Goal: Information Seeking & Learning: Learn about a topic

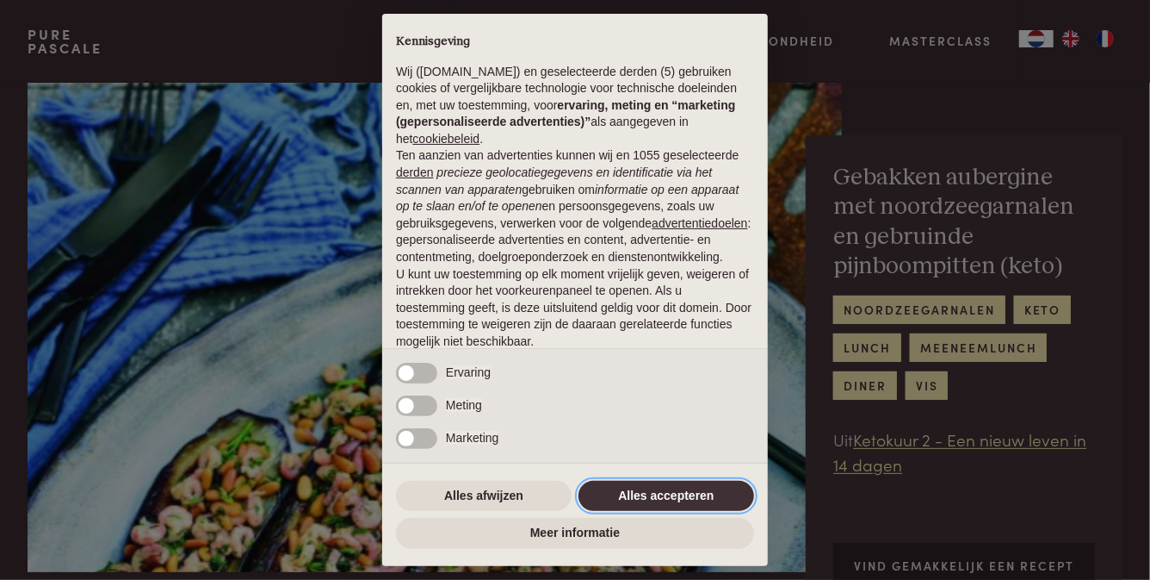
click at [653, 493] on button "Alles accepteren" at bounding box center [667, 496] width 176 height 31
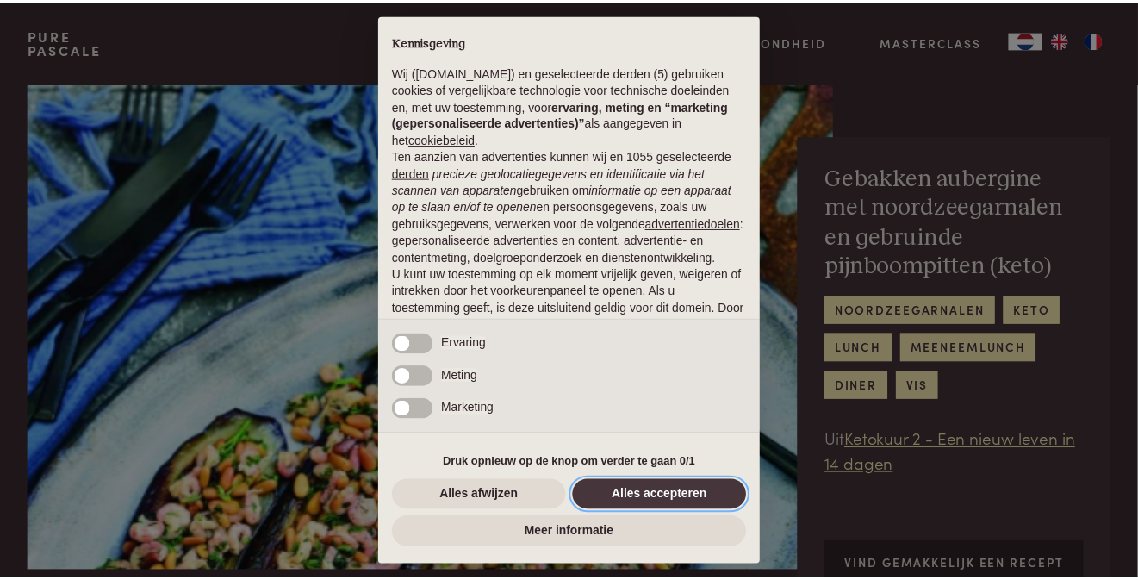
scroll to position [112, 0]
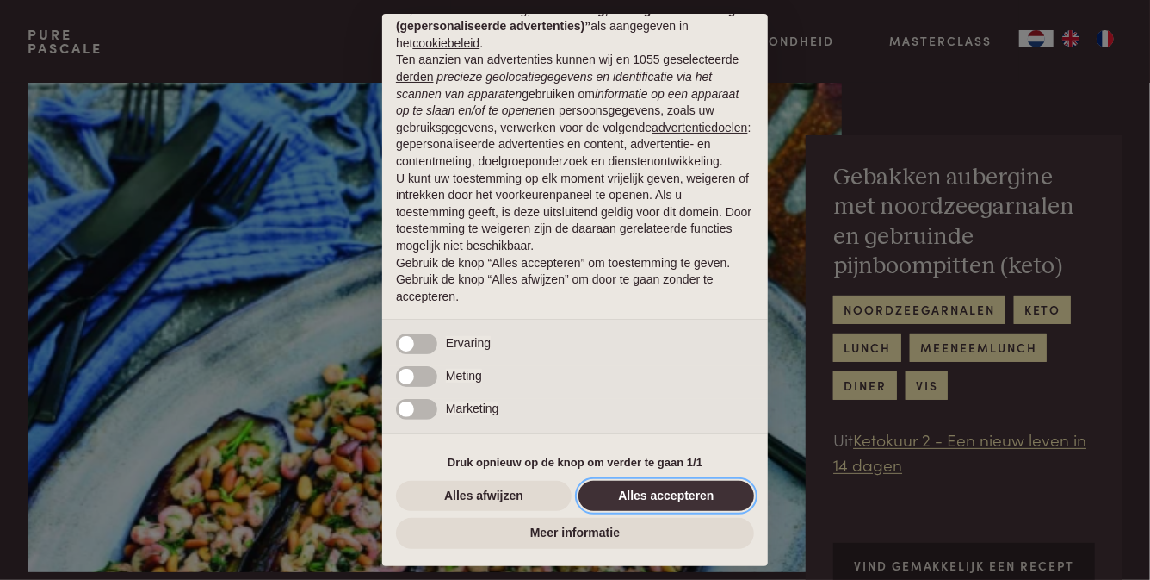
click at [651, 492] on button "Alles accepteren" at bounding box center [667, 496] width 176 height 31
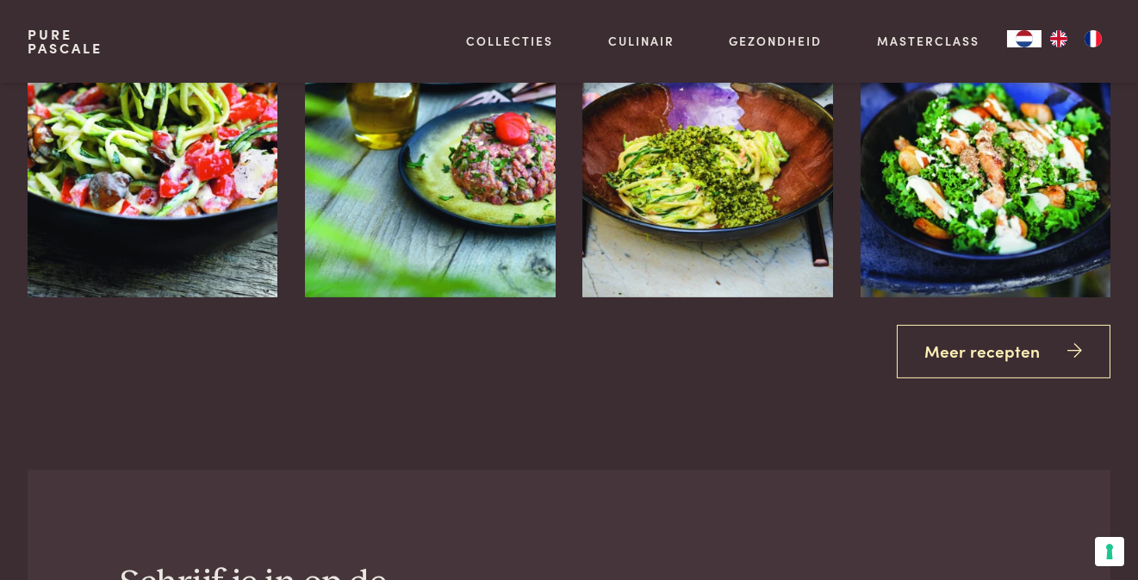
scroll to position [2669, 0]
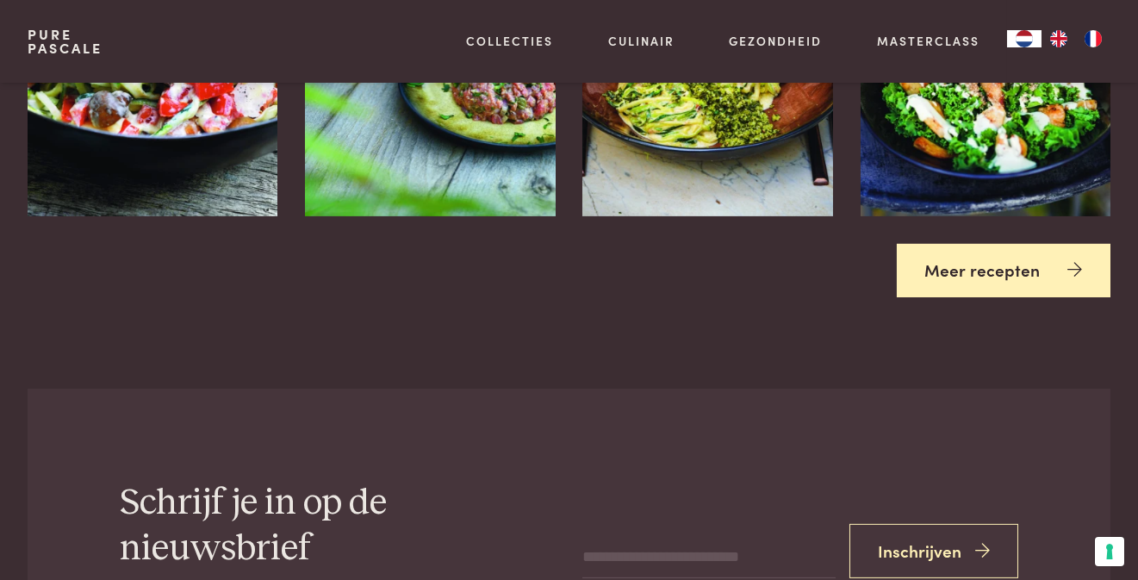
click at [948, 266] on link "Meer recepten" at bounding box center [1003, 271] width 214 height 54
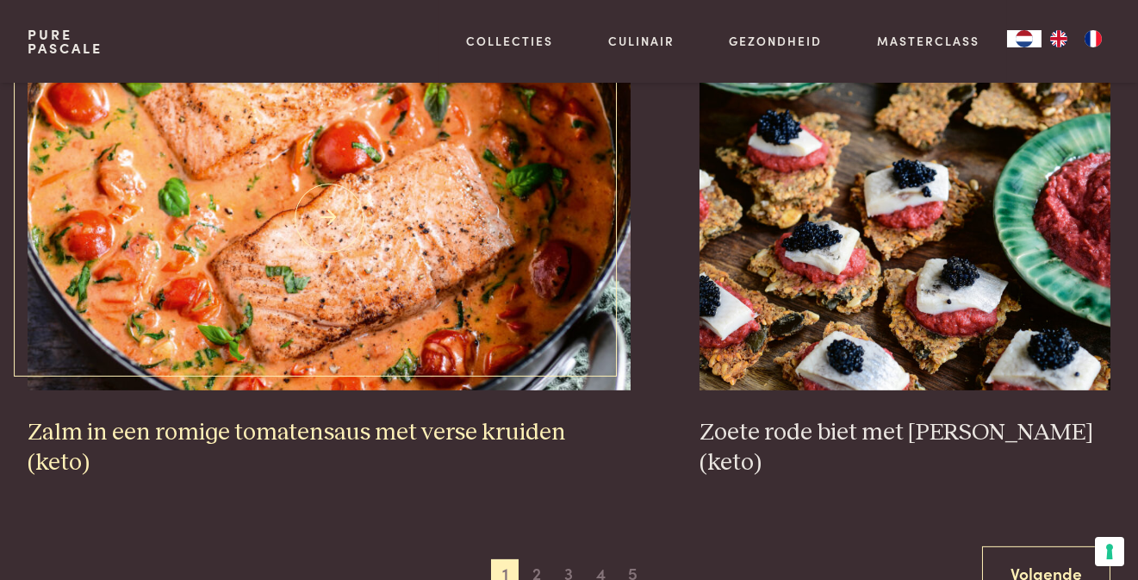
scroll to position [2928, 0]
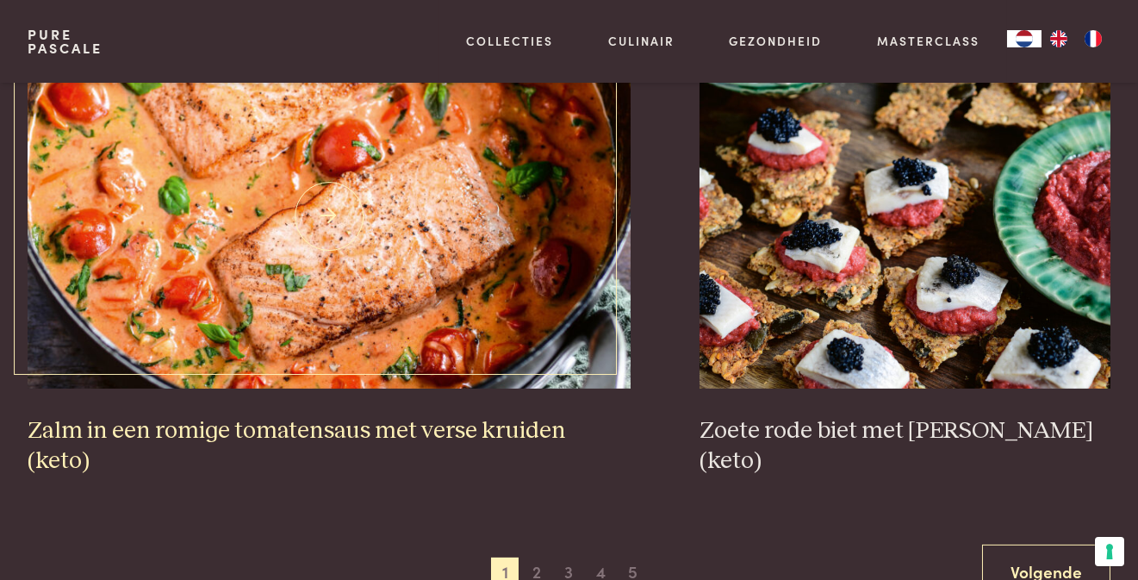
click at [380, 239] on img at bounding box center [329, 216] width 603 height 344
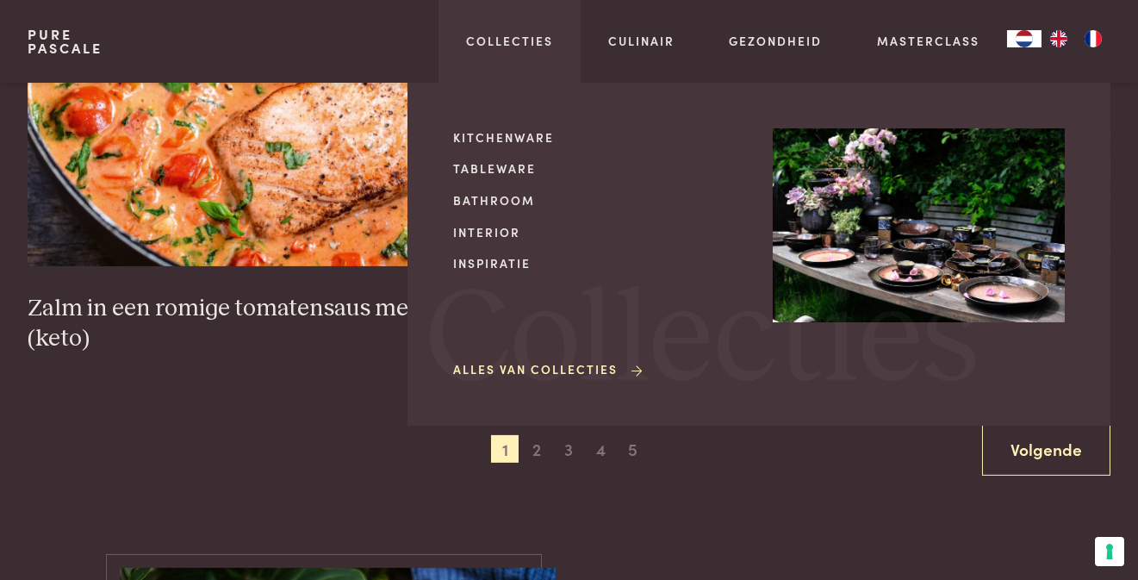
scroll to position [3186, 0]
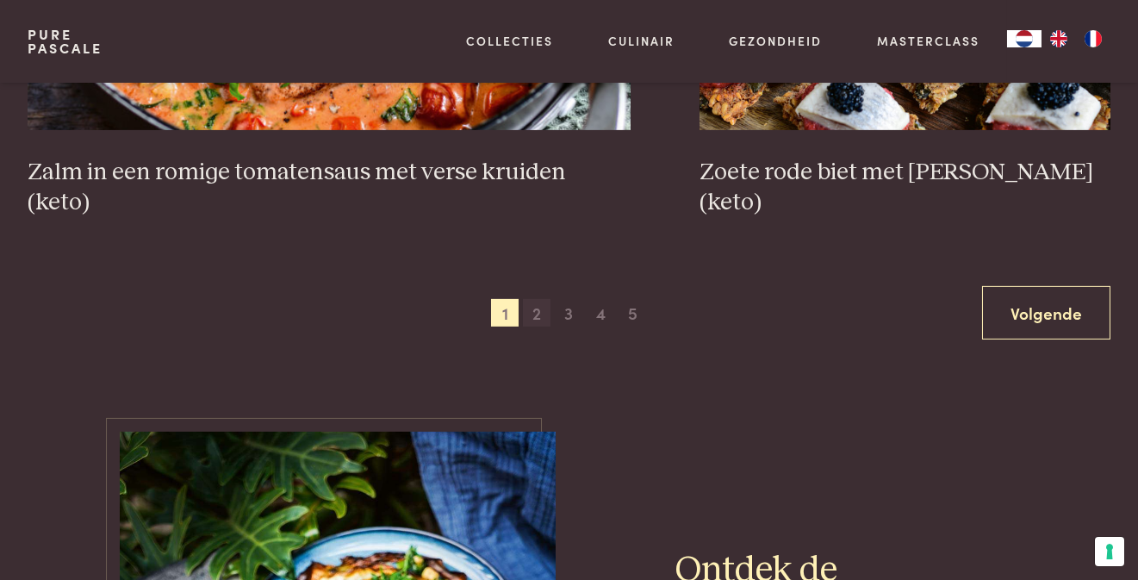
click at [535, 299] on span "2" at bounding box center [537, 313] width 28 height 28
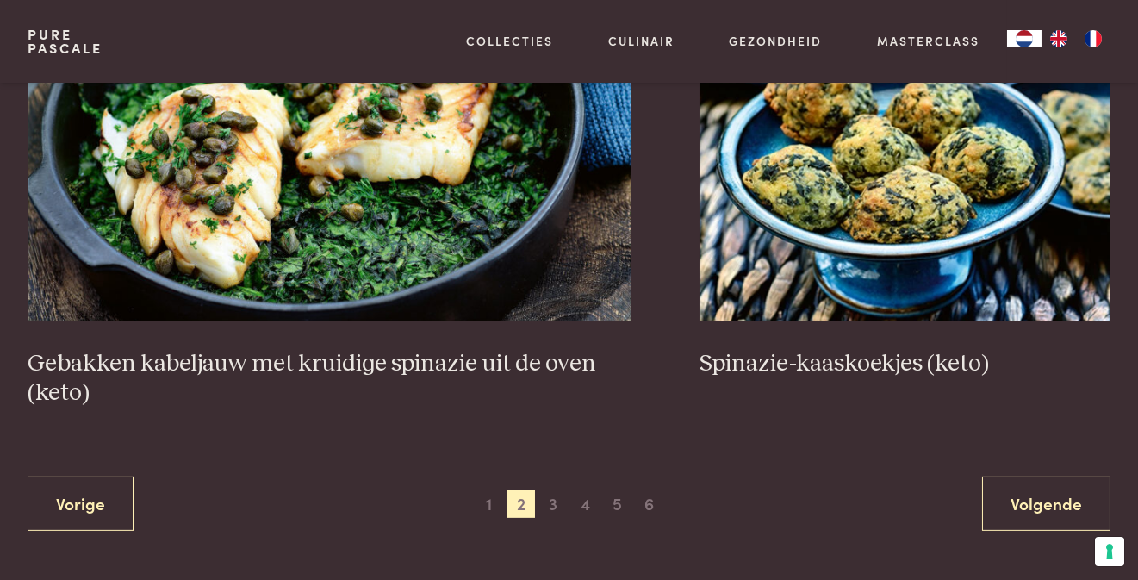
scroll to position [3151, 0]
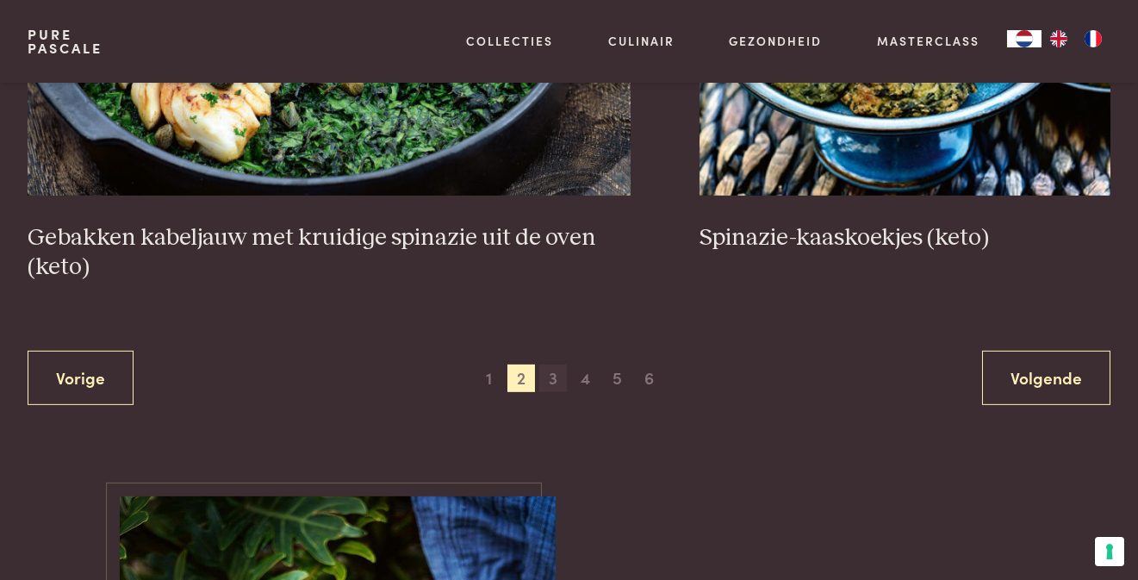
click at [555, 372] on span "3" at bounding box center [553, 378] width 28 height 28
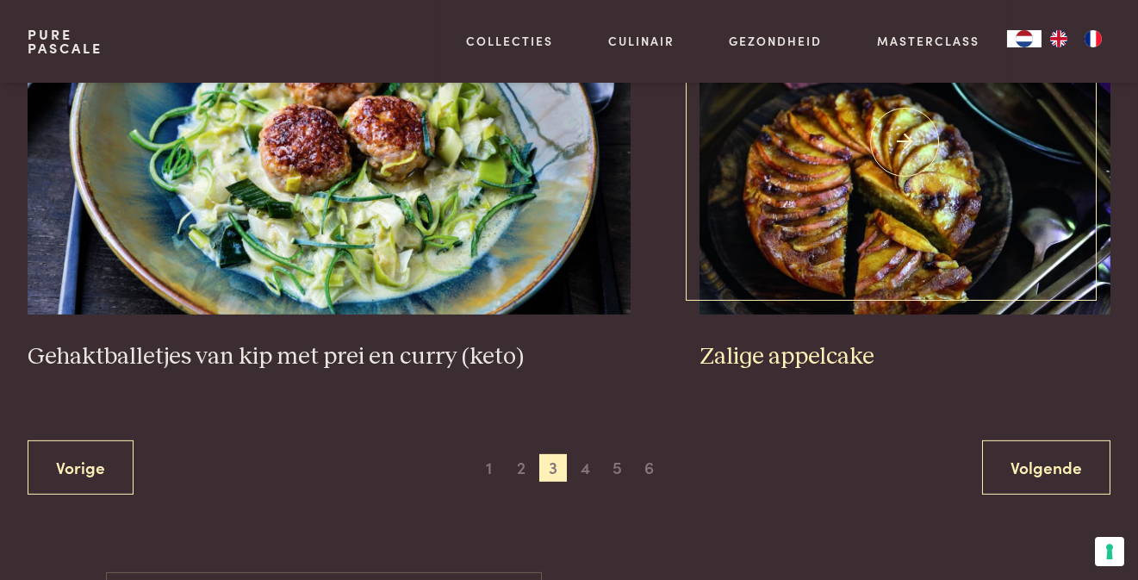
scroll to position [3151, 0]
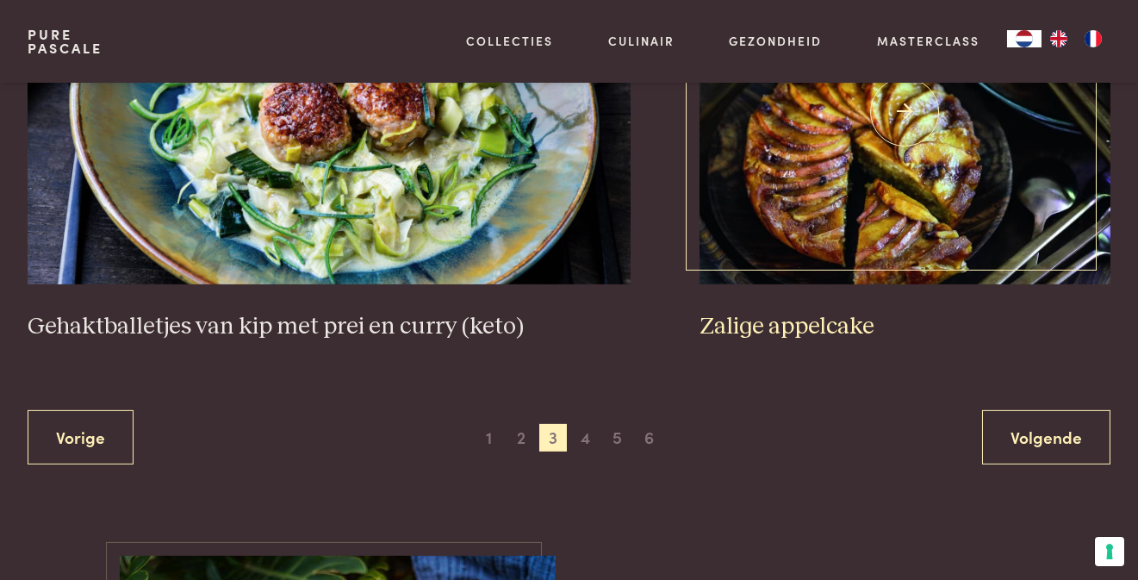
click at [893, 192] on img at bounding box center [904, 112] width 411 height 344
click at [584, 424] on span "4" at bounding box center [585, 438] width 28 height 28
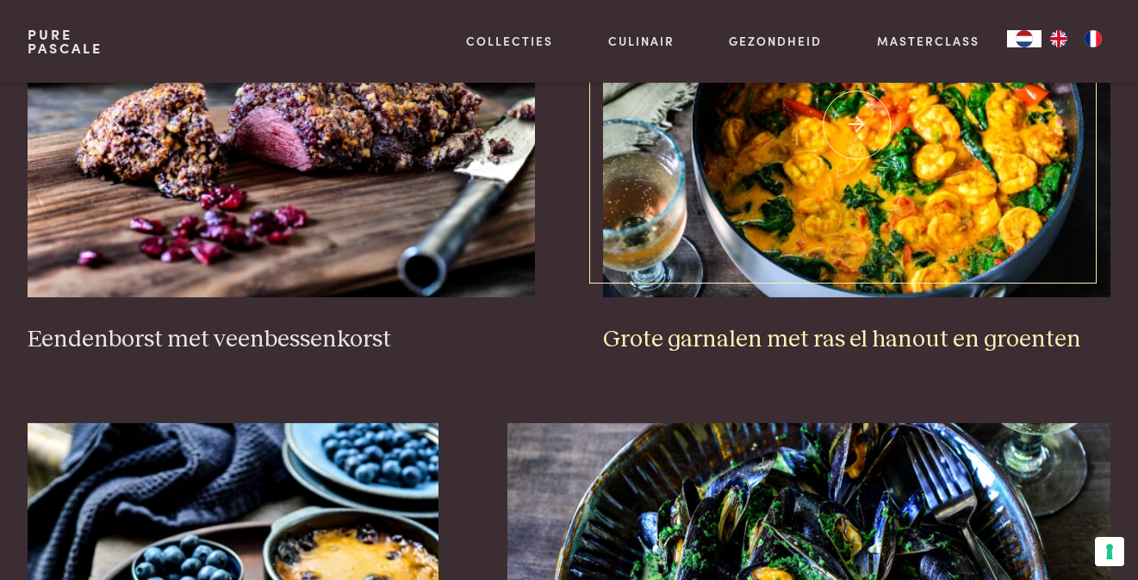
scroll to position [653, 0]
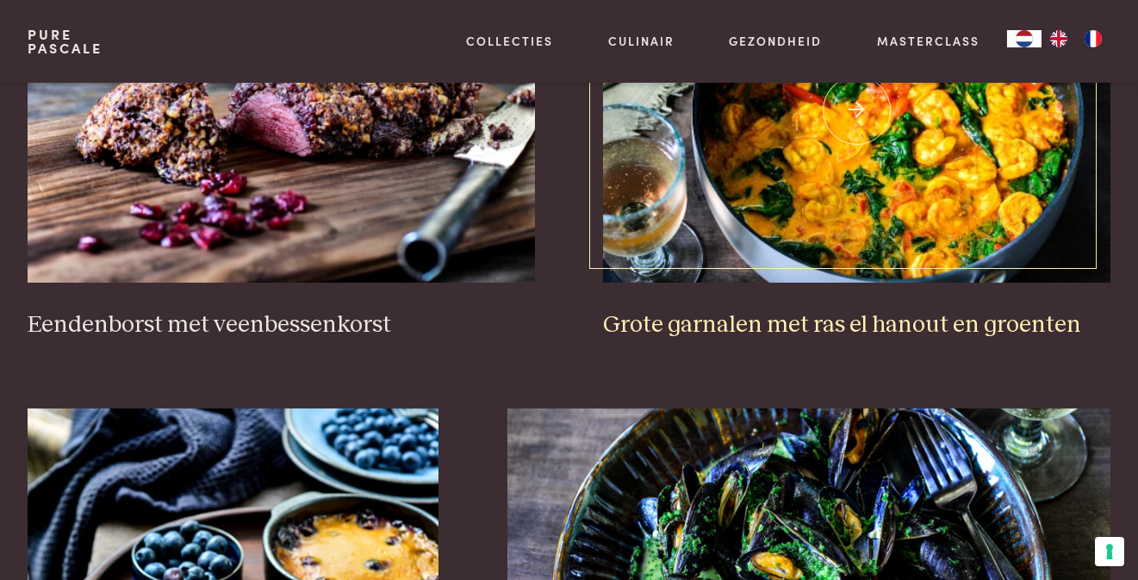
click at [880, 220] on img at bounding box center [856, 110] width 507 height 344
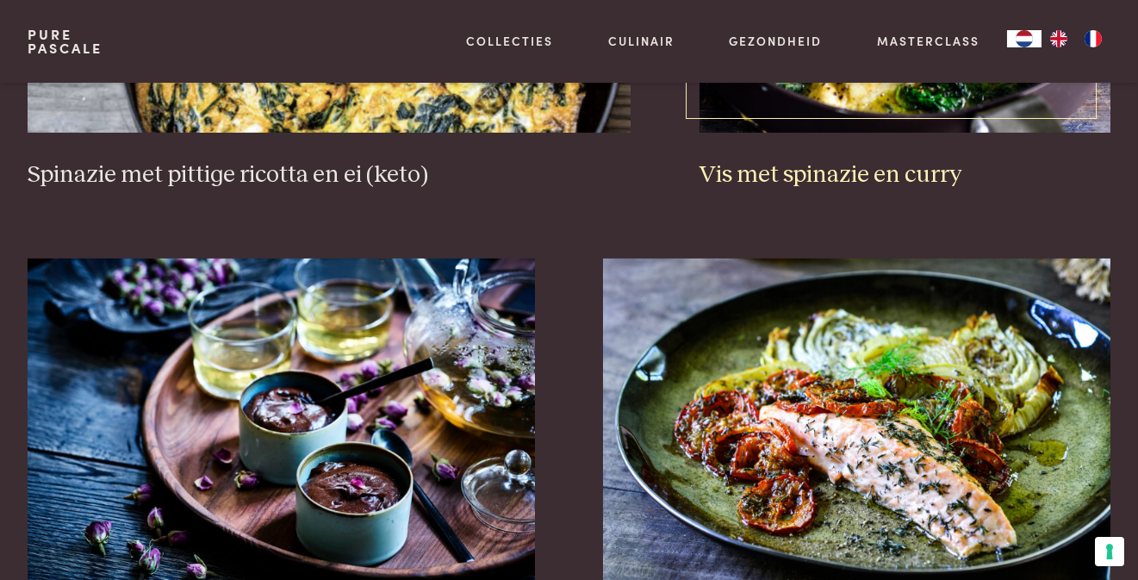
scroll to position [1944, 0]
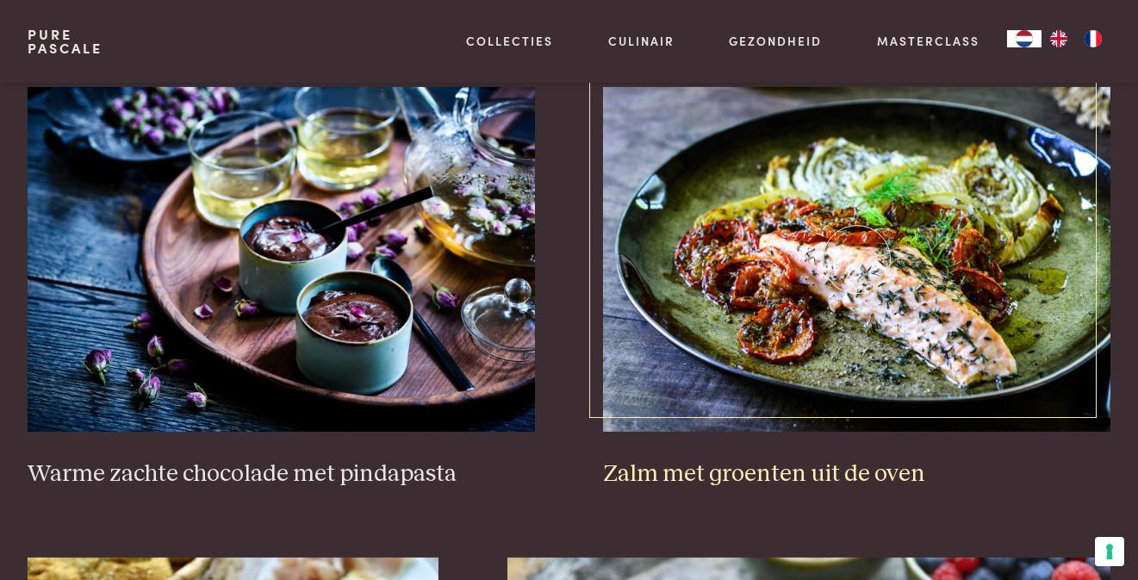
click at [798, 325] on img at bounding box center [856, 259] width 507 height 344
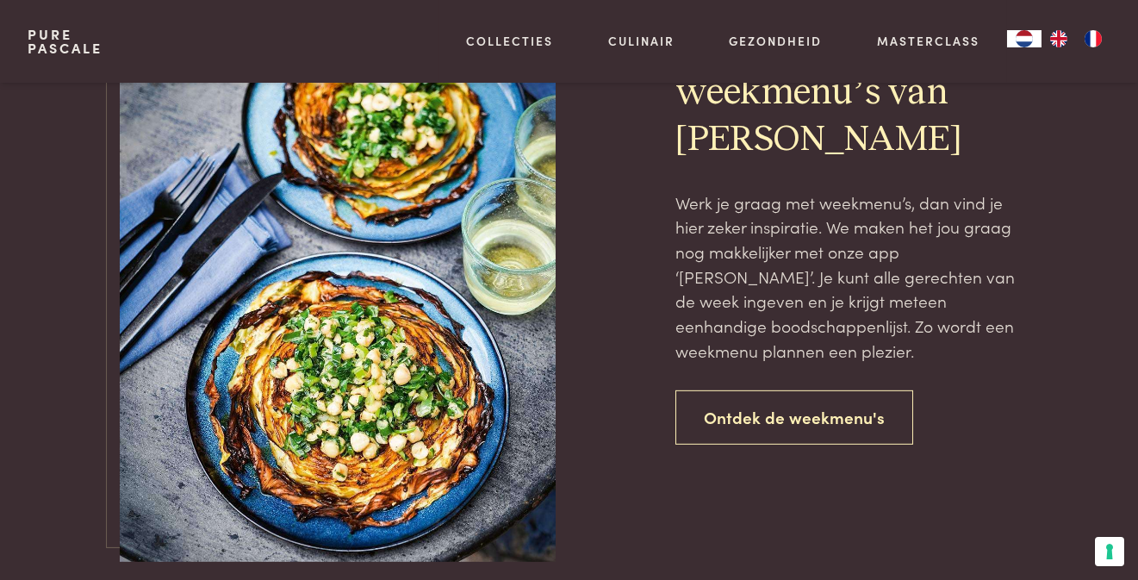
scroll to position [3408, 0]
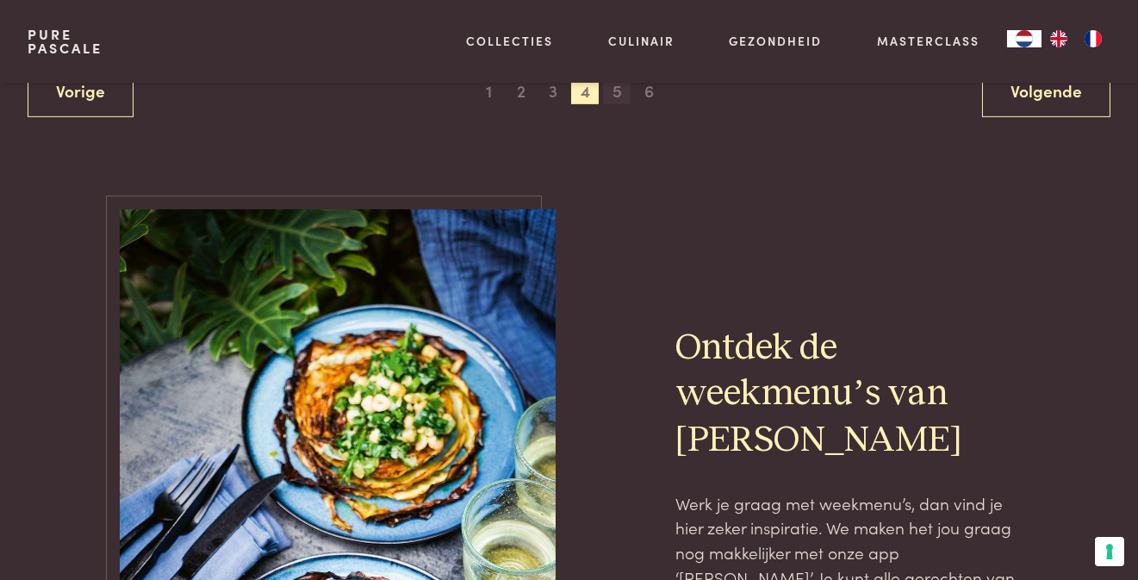
click at [616, 88] on span "5" at bounding box center [617, 91] width 28 height 28
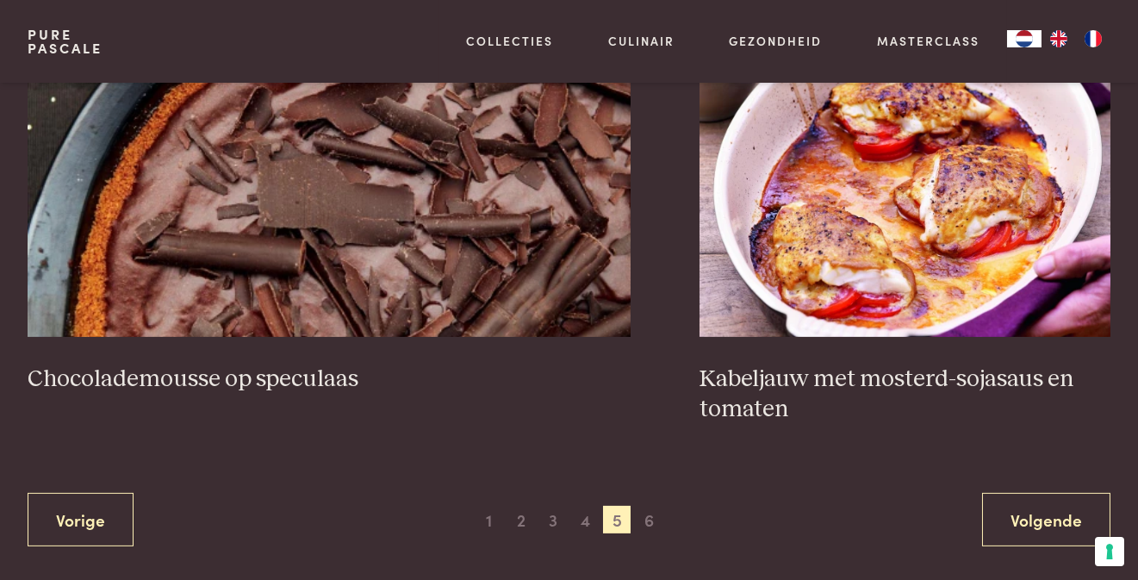
scroll to position [3151, 0]
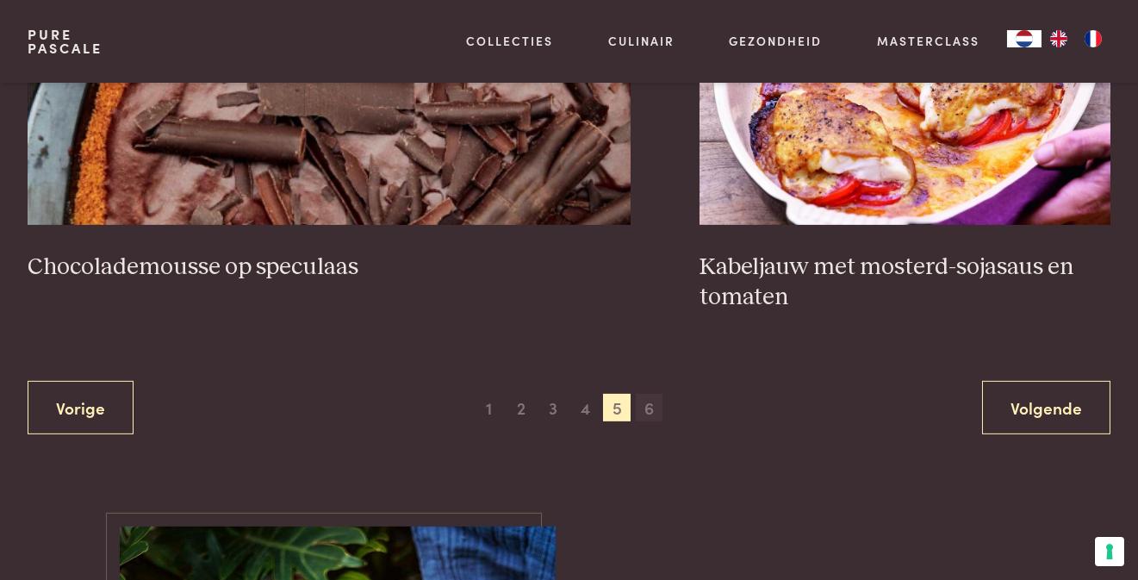
click at [648, 408] on span "6" at bounding box center [650, 408] width 28 height 28
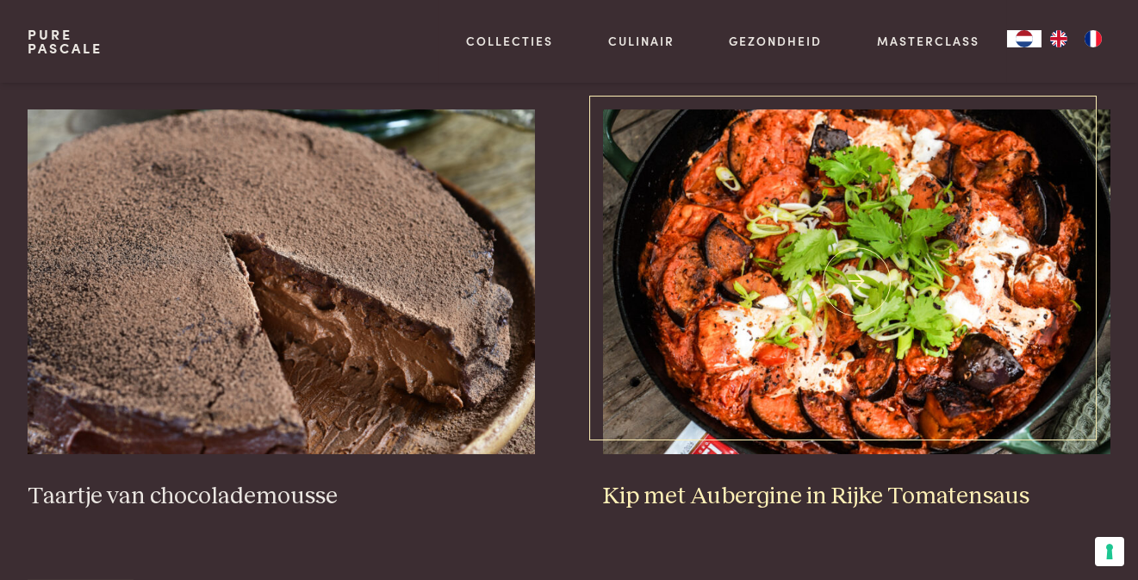
scroll to position [740, 0]
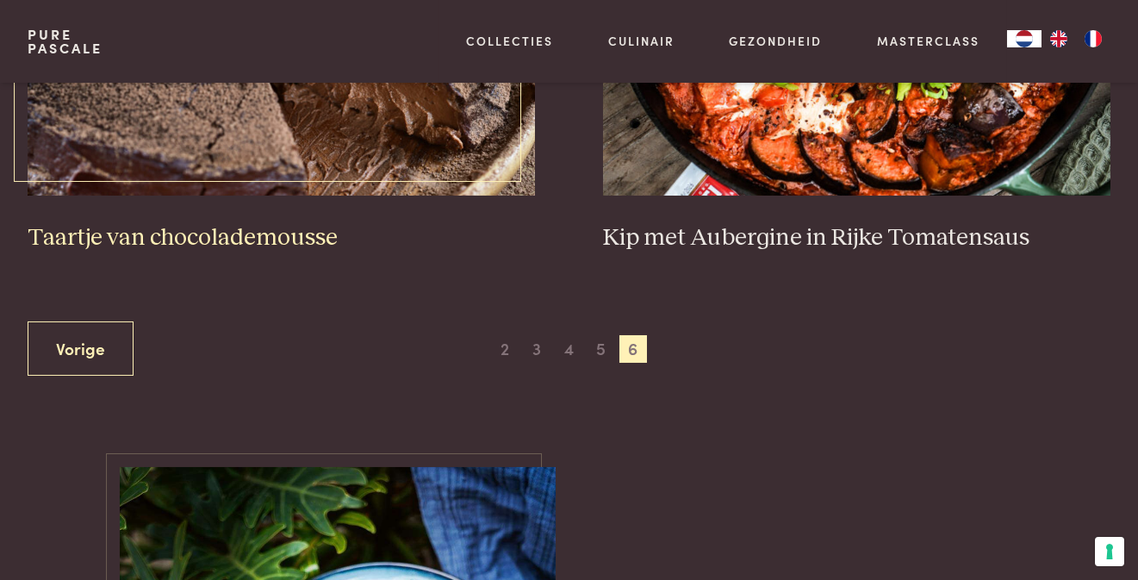
click at [354, 126] on img at bounding box center [281, 23] width 507 height 344
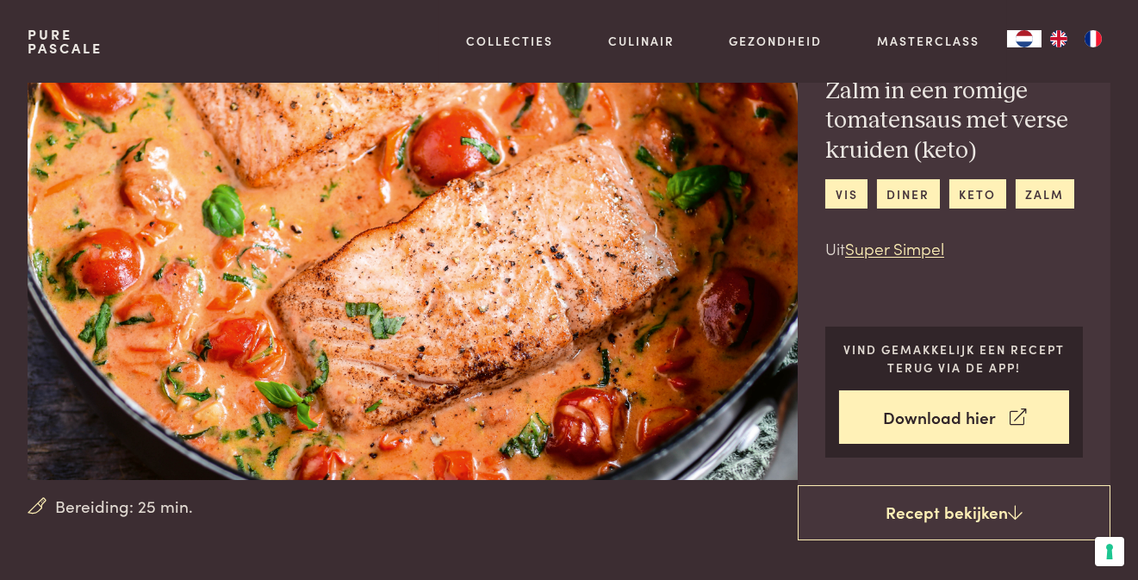
scroll to position [22, 0]
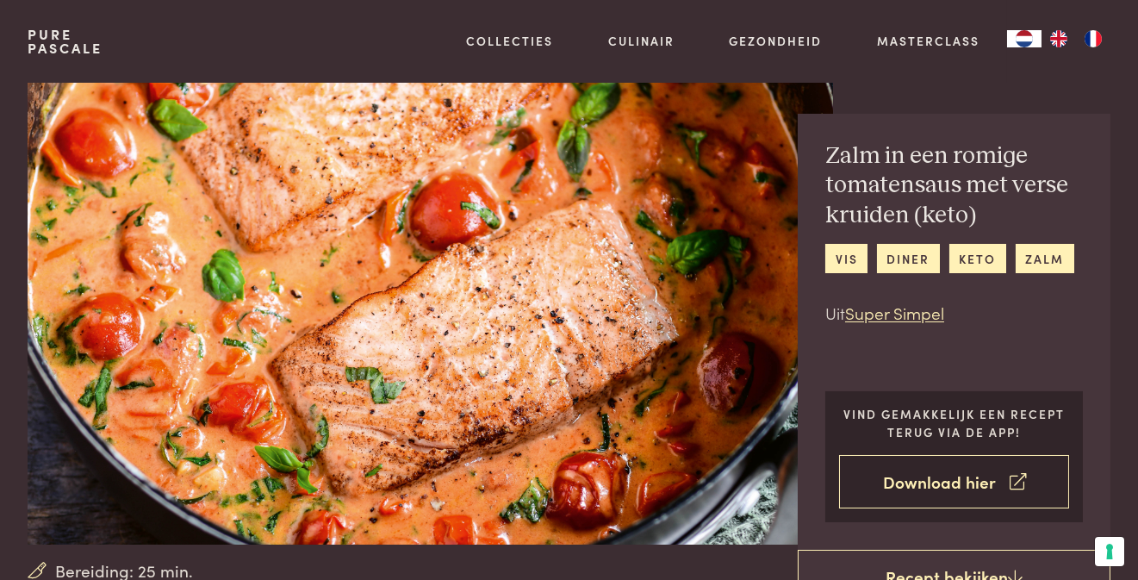
click at [915, 480] on link "Download hier" at bounding box center [954, 482] width 230 height 54
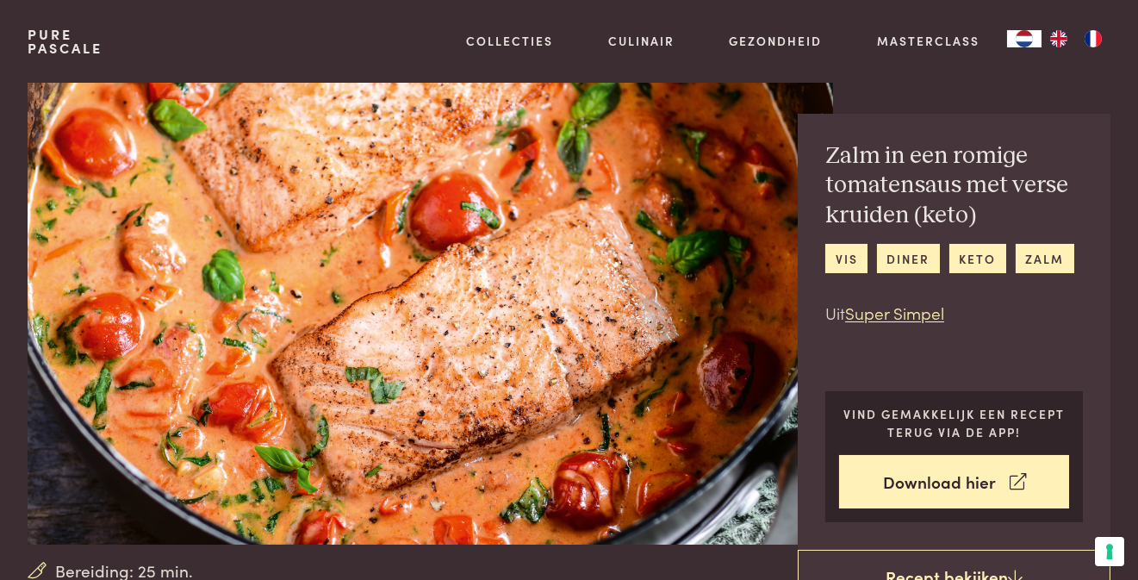
scroll to position [0, 0]
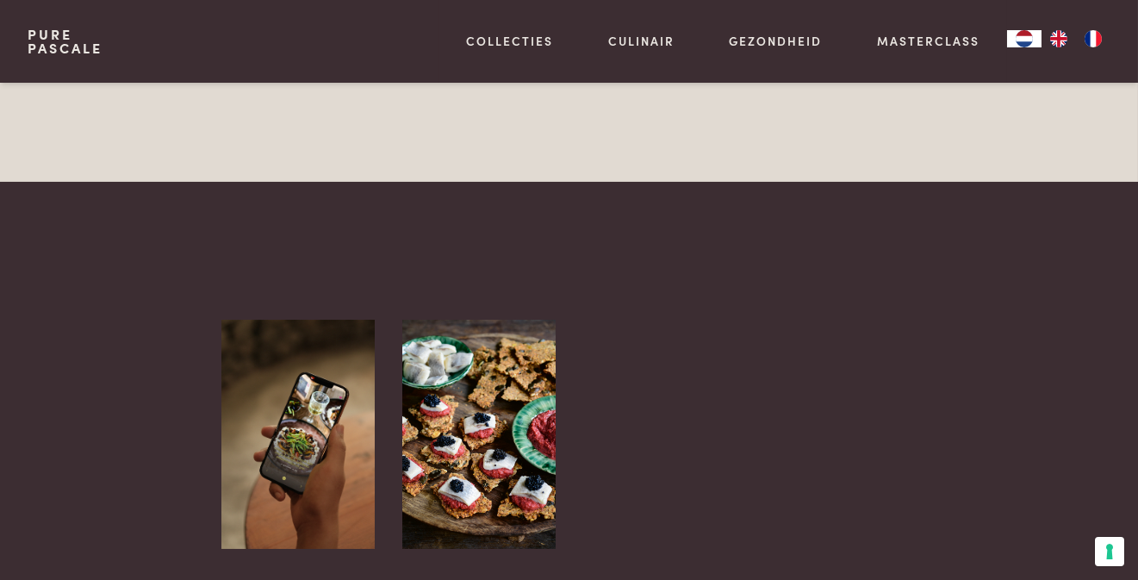
scroll to position [1635, 0]
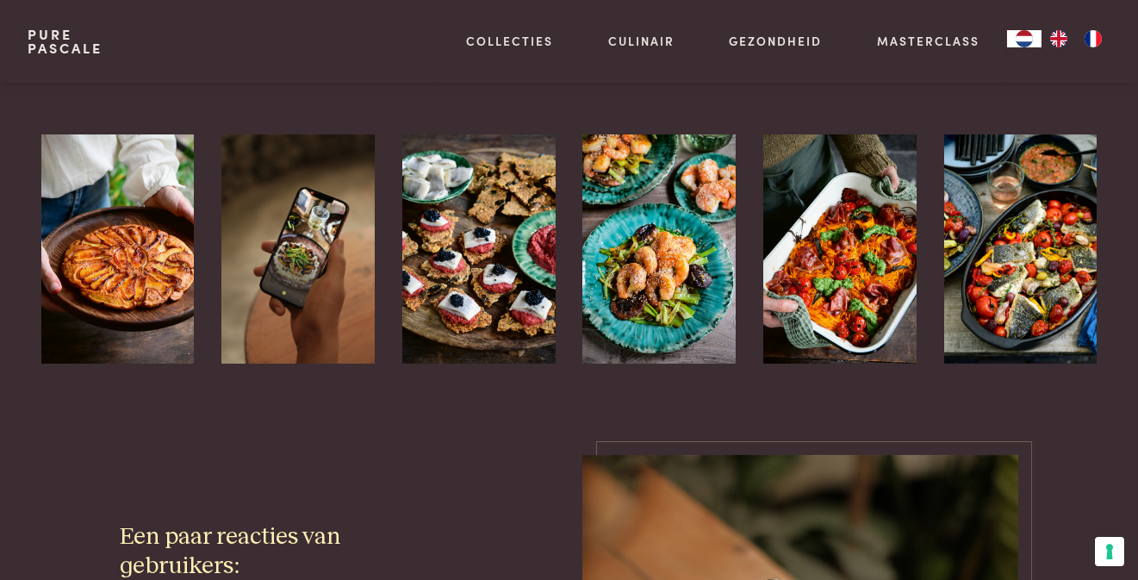
click at [1010, 291] on img at bounding box center [1020, 249] width 153 height 230
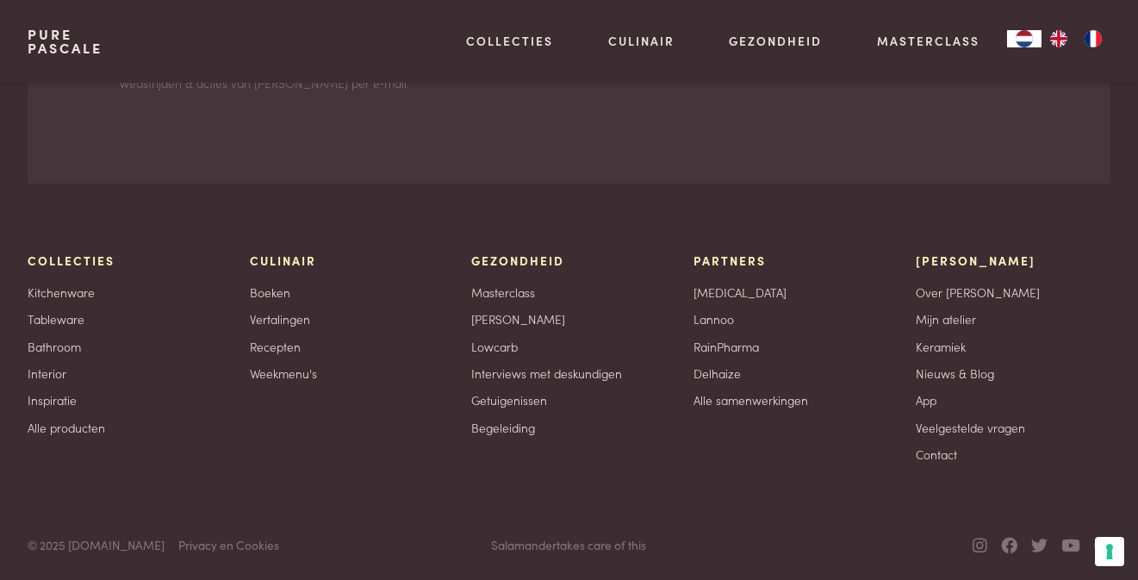
scroll to position [3455, 0]
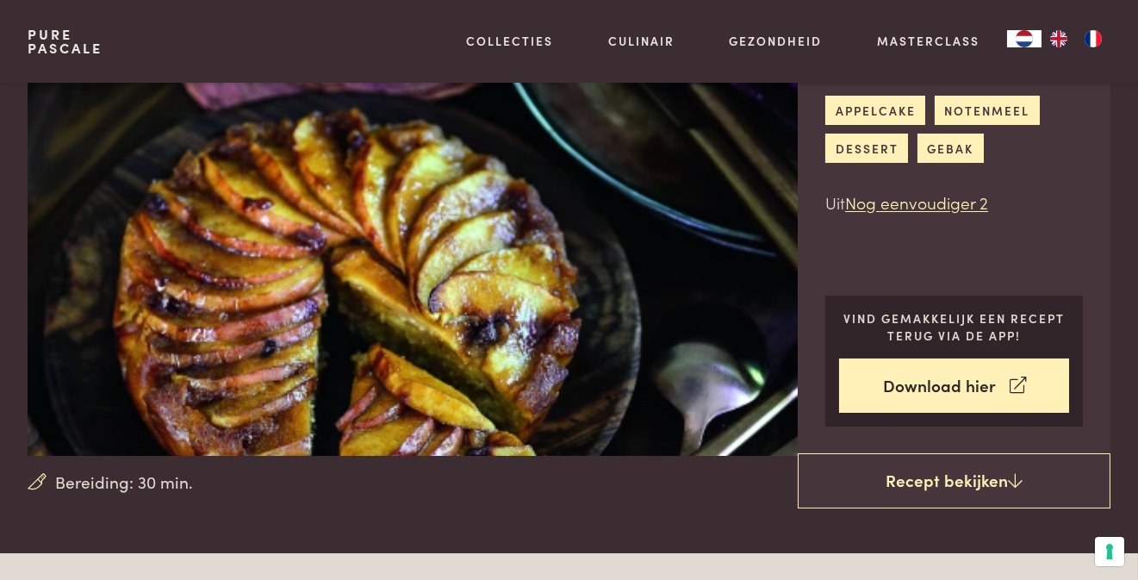
scroll to position [86, 0]
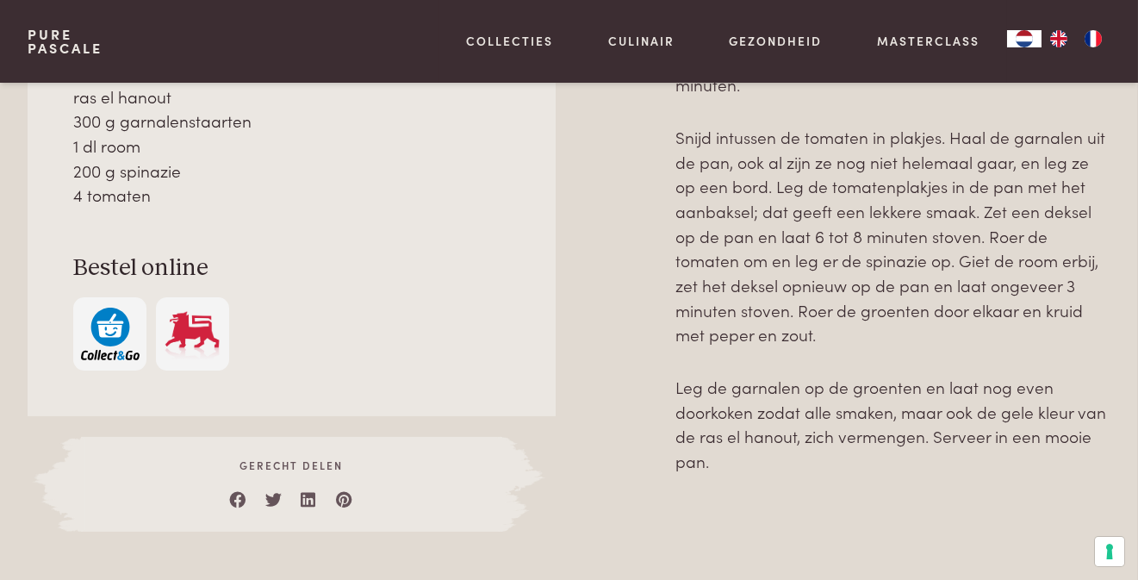
scroll to position [1033, 0]
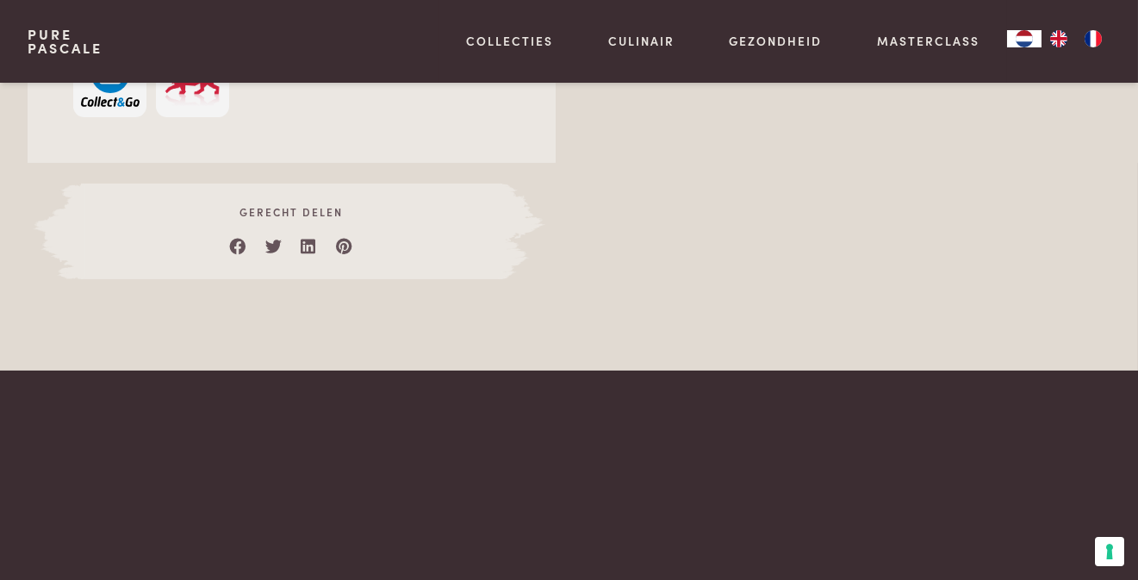
scroll to position [1119, 0]
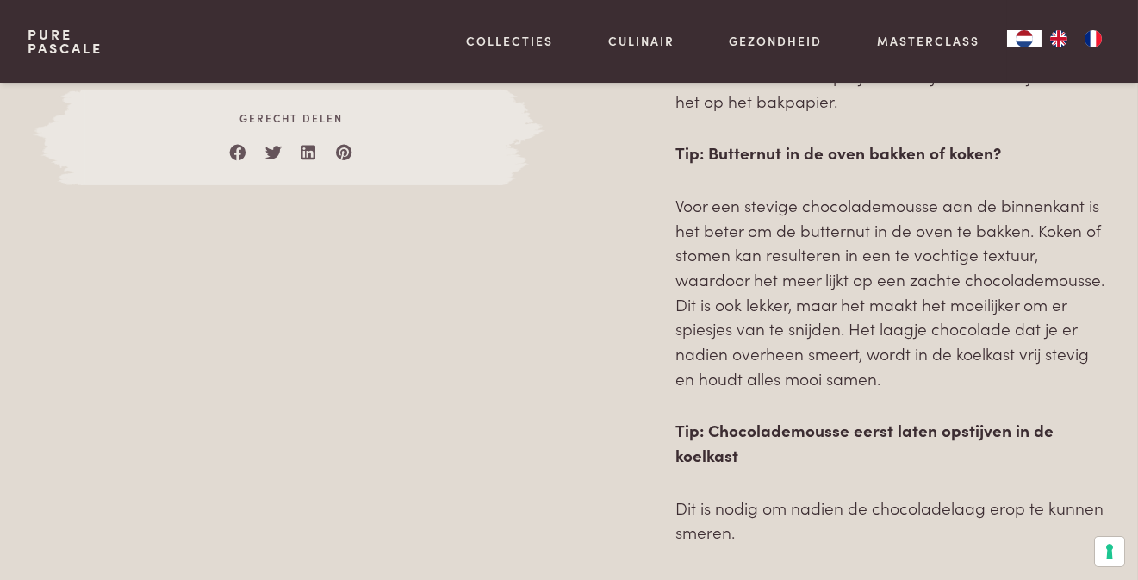
scroll to position [1378, 0]
